Goal: Task Accomplishment & Management: Use online tool/utility

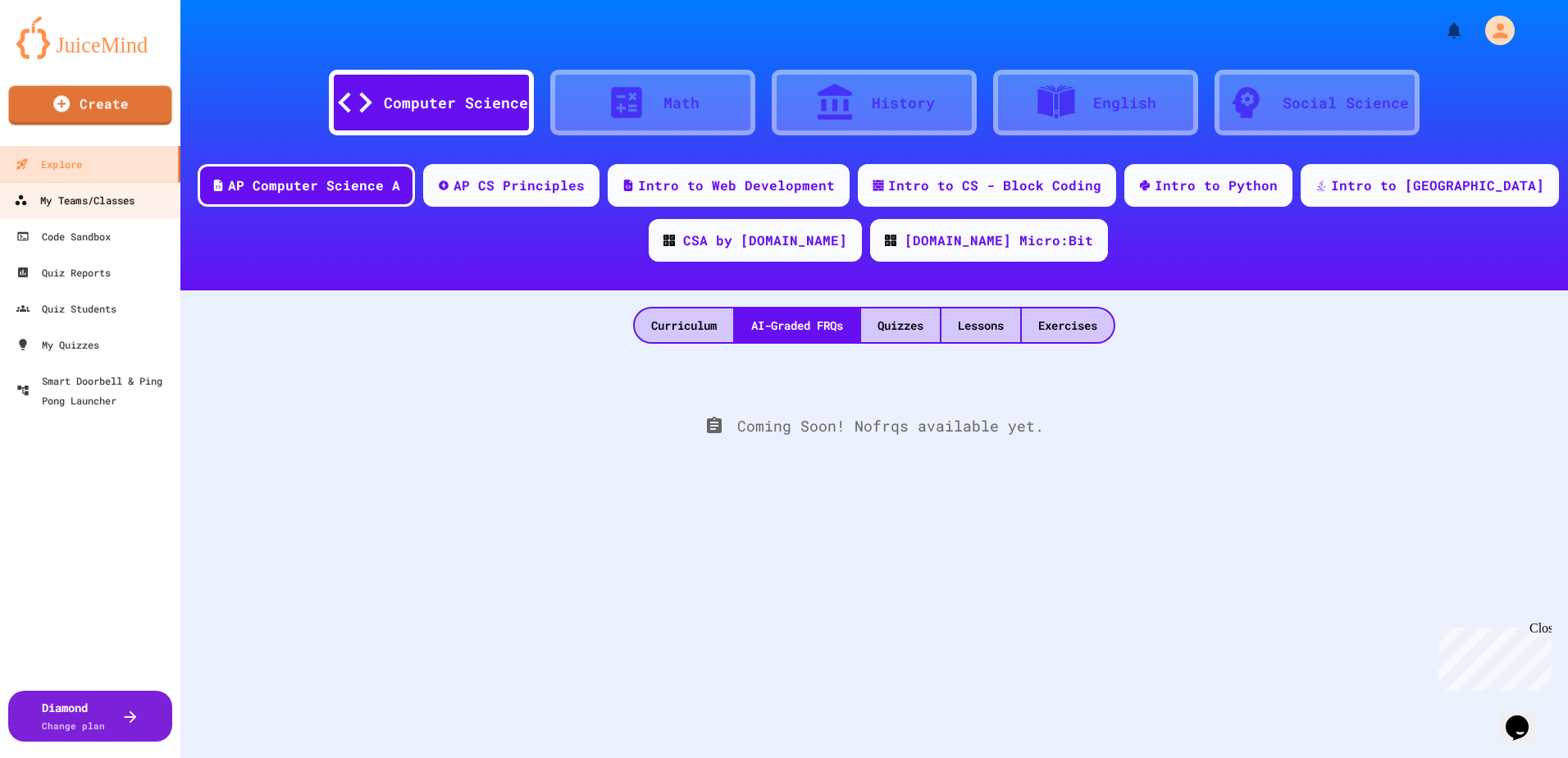
click at [106, 190] on div "My Teams/Classes" at bounding box center [74, 200] width 121 height 21
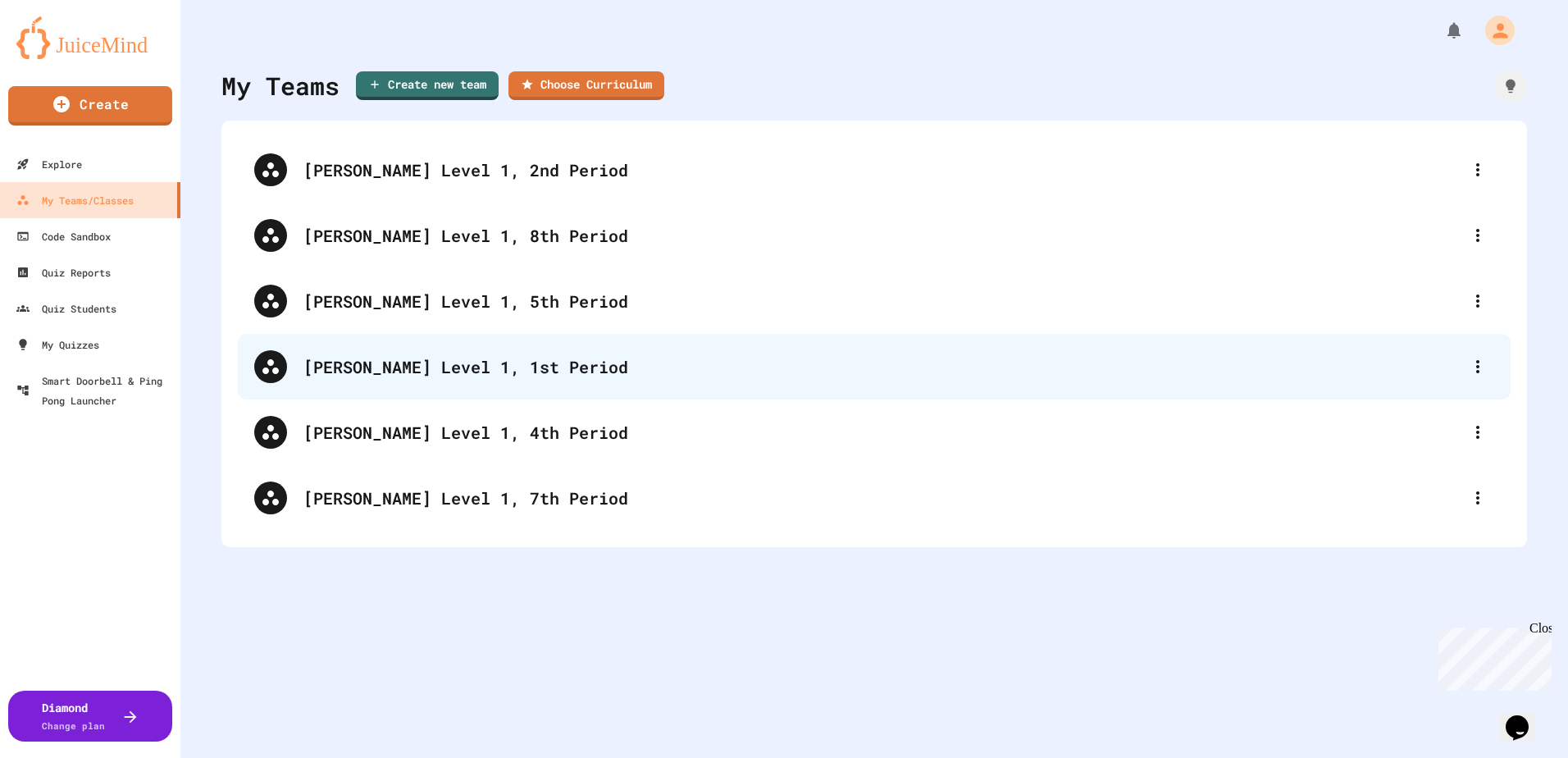
click at [479, 386] on div "[PERSON_NAME] Level 1, 1st Period" at bounding box center [874, 367] width 1273 height 66
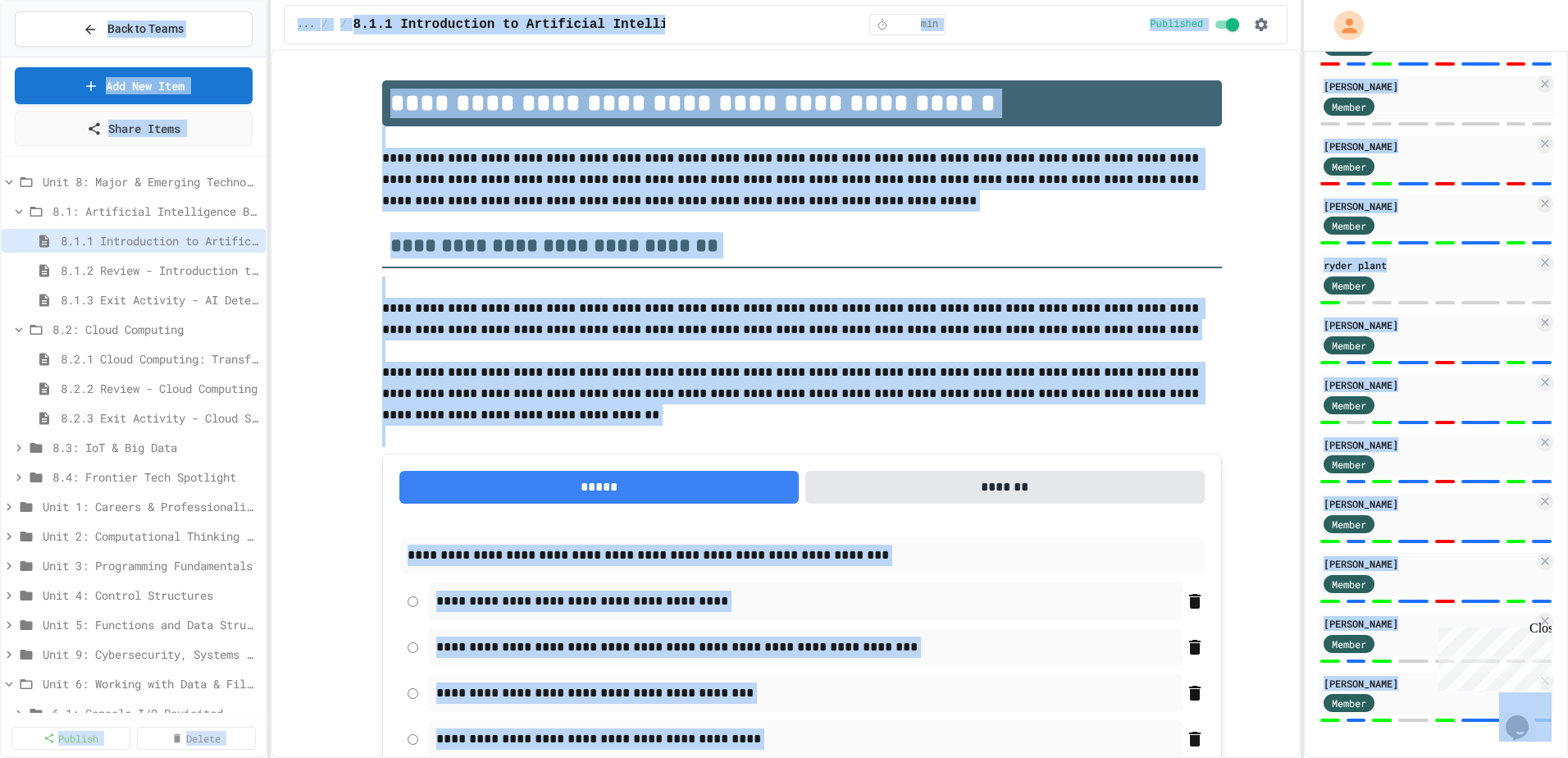
scroll to position [617, 0]
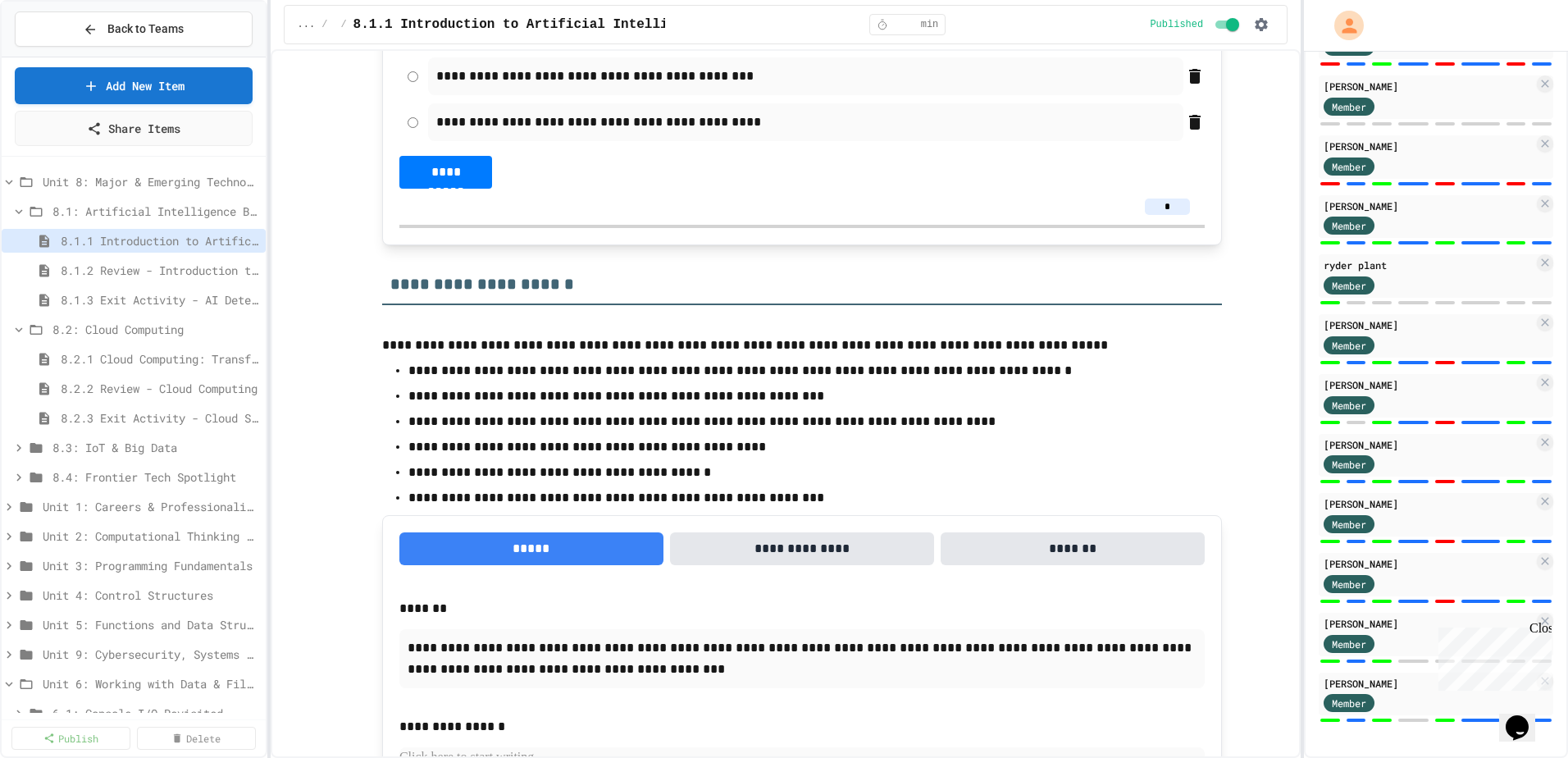
click at [136, 28] on span "Back to Teams" at bounding box center [146, 29] width 76 height 17
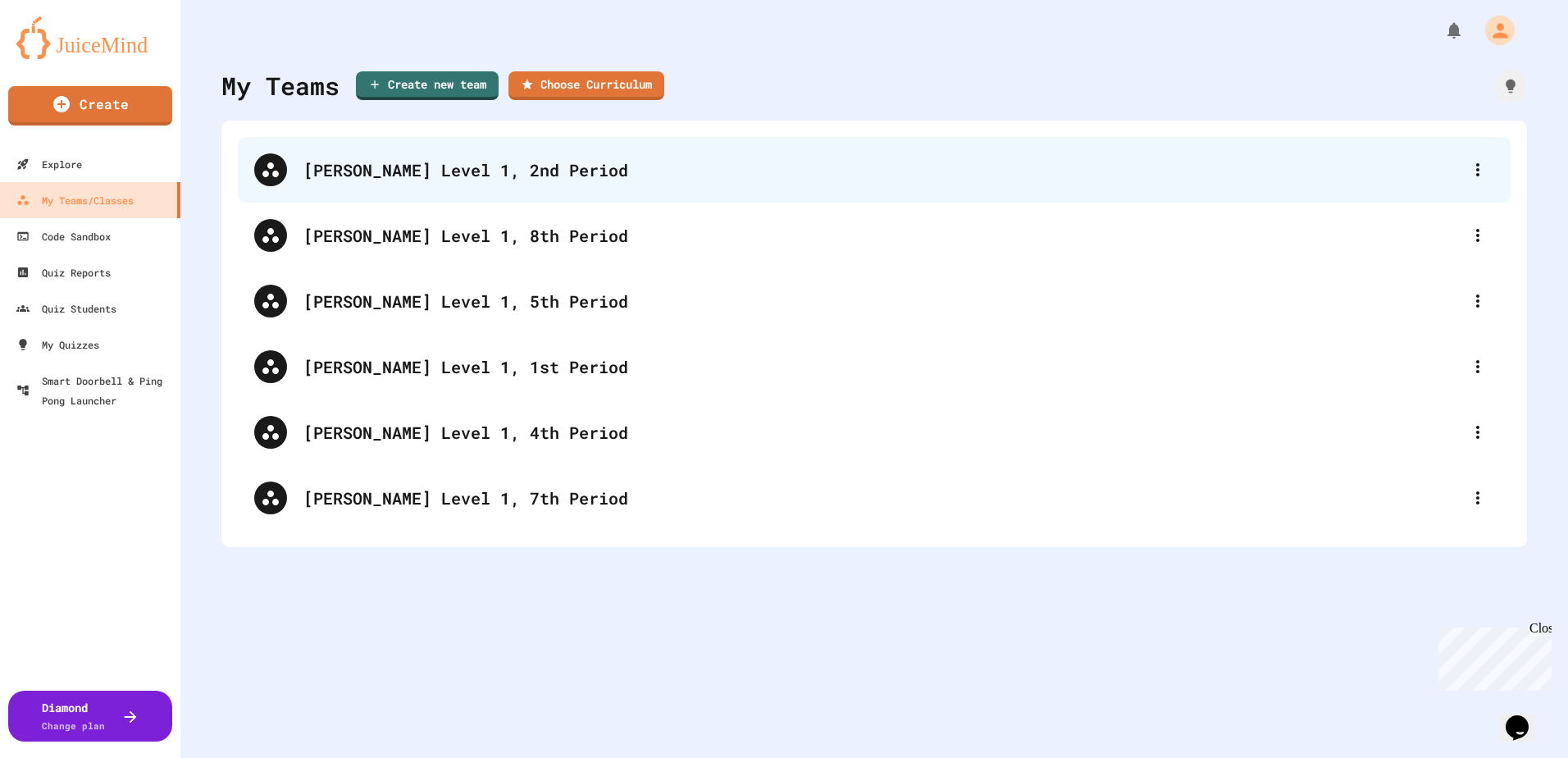
click at [506, 157] on div "[PERSON_NAME] Level 1, 2nd Period" at bounding box center [874, 170] width 1273 height 66
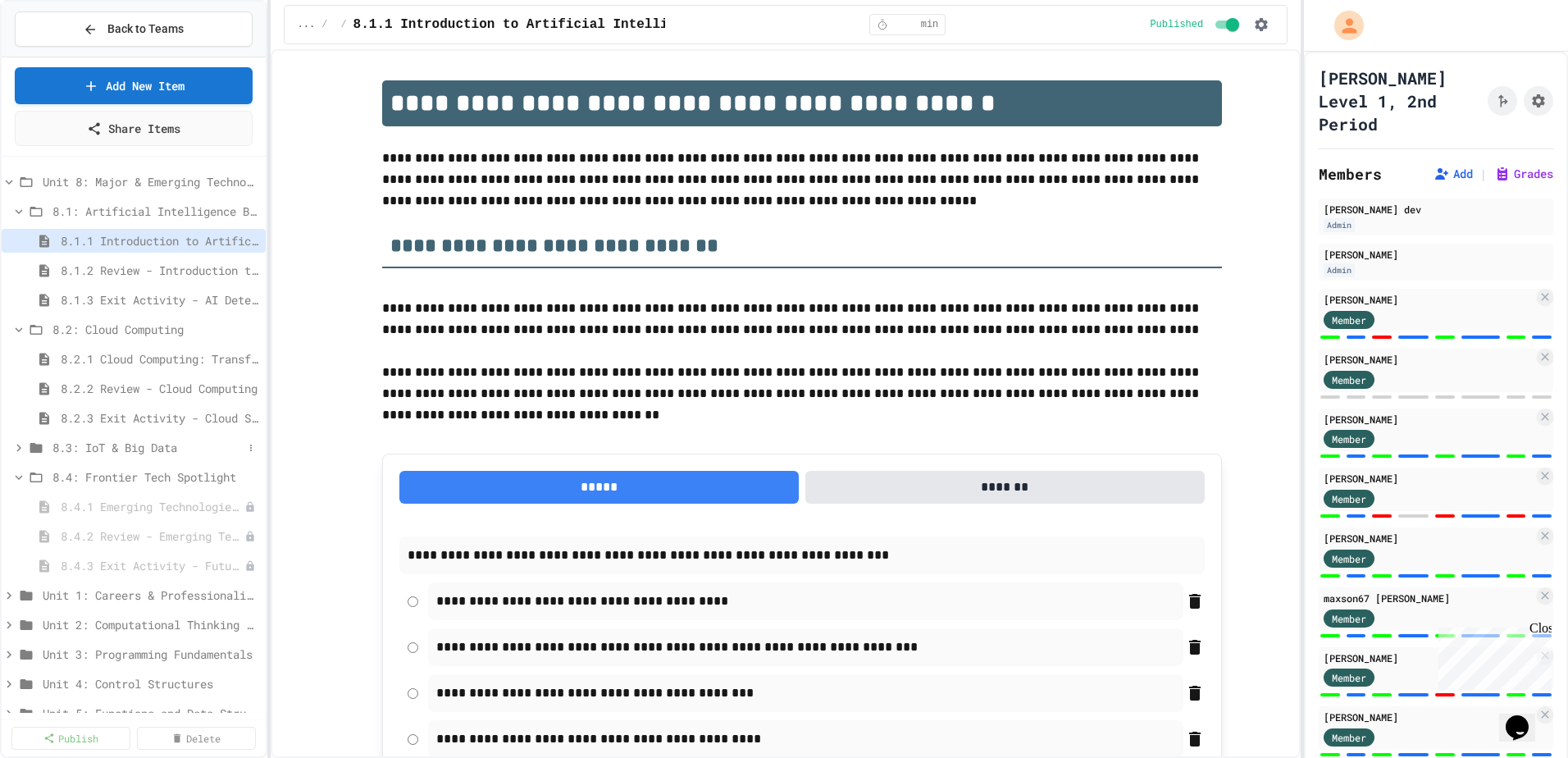
click at [140, 446] on span "8.3: IoT & Big Data" at bounding box center [147, 447] width 190 height 17
click at [128, 537] on span "8.3.3 Exit Activity - IoT Data Detective Challenge" at bounding box center [151, 535] width 182 height 17
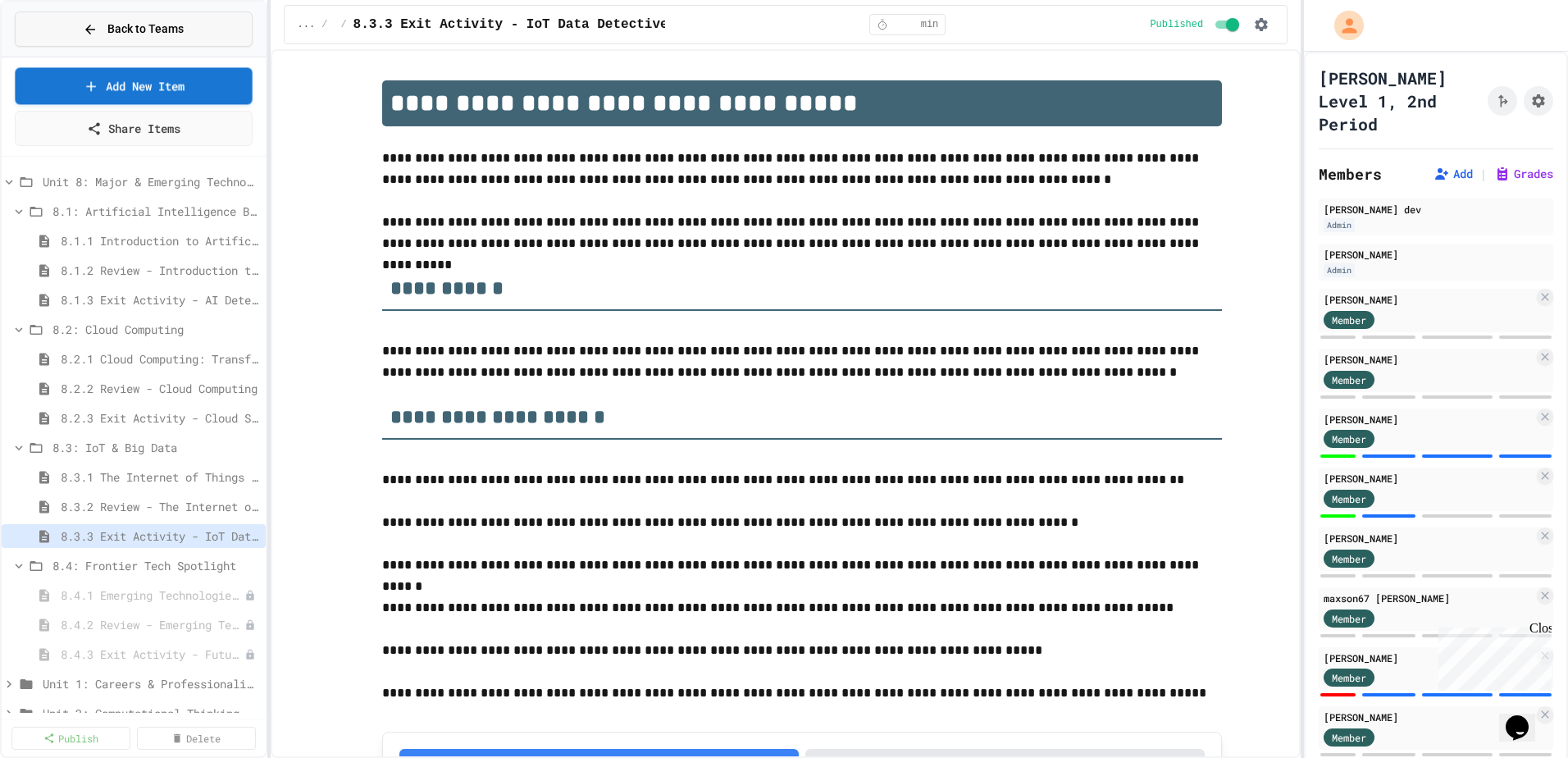
click at [156, 41] on button "Back to Teams" at bounding box center [133, 29] width 238 height 35
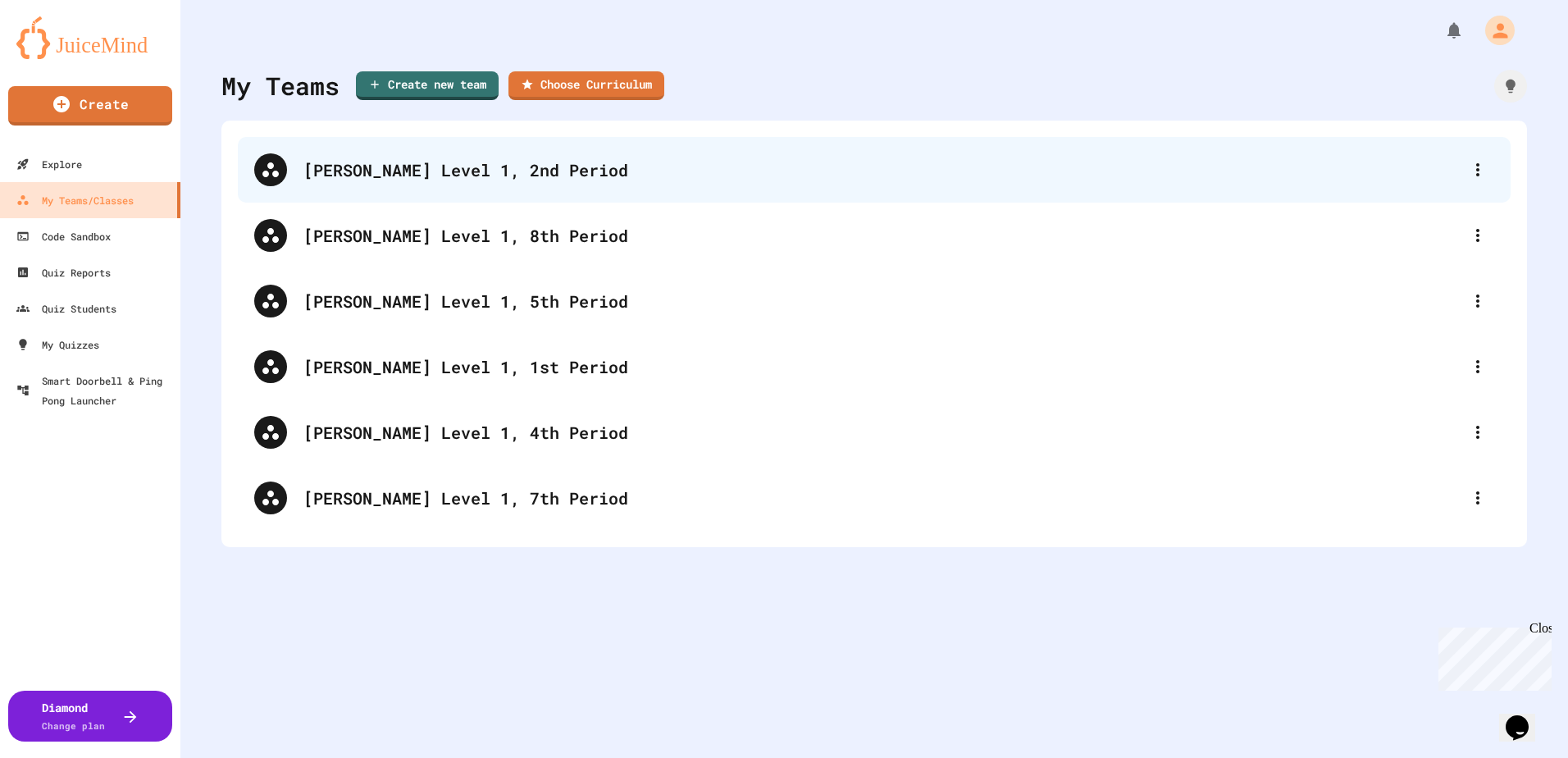
click at [488, 169] on div "[PERSON_NAME] Level 1, 2nd Period" at bounding box center [882, 170] width 1159 height 25
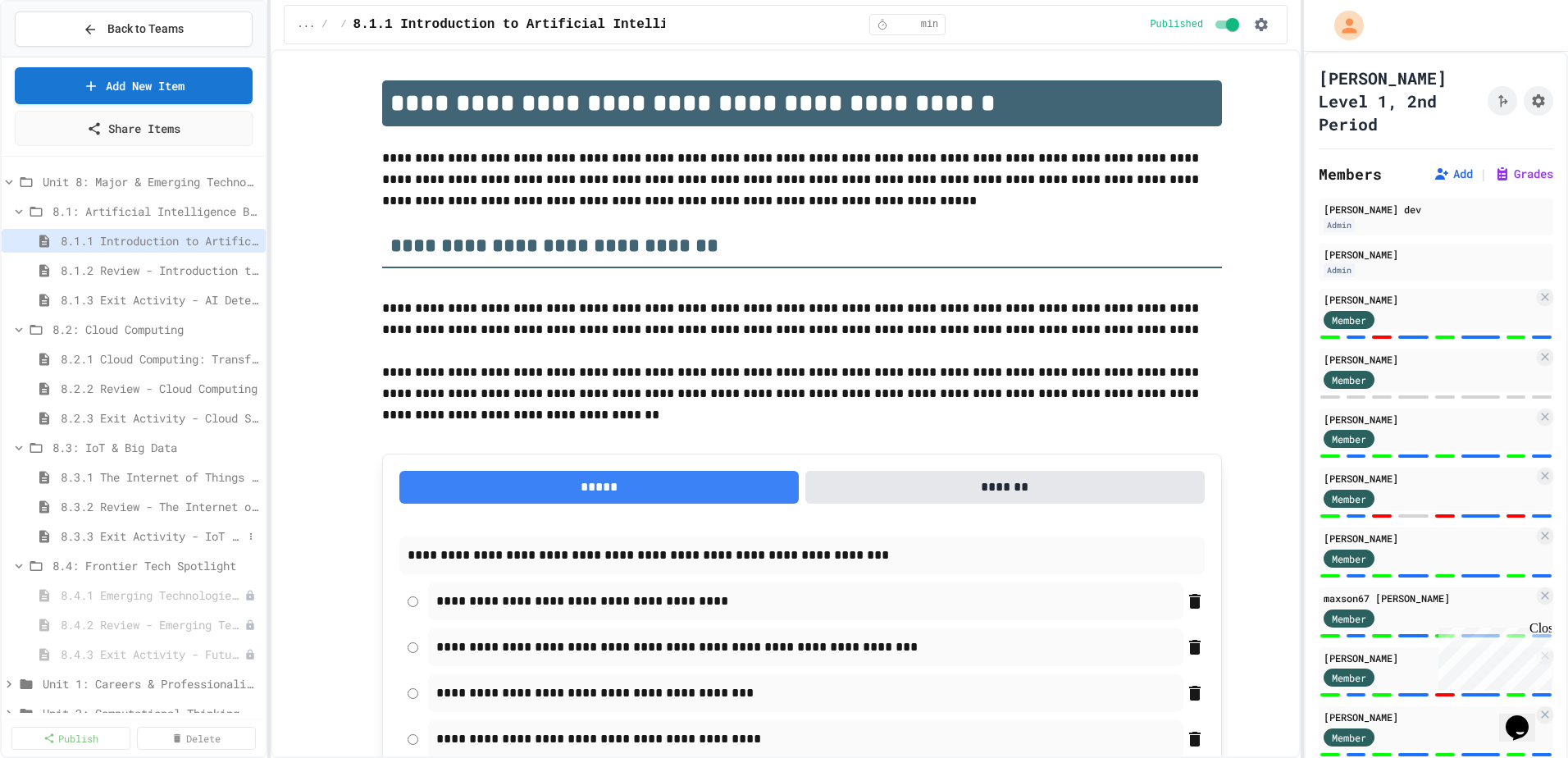
click at [109, 529] on span "8.3.3 Exit Activity - IoT Data Detective Challenge" at bounding box center [151, 535] width 182 height 17
